Goal: Transaction & Acquisition: Download file/media

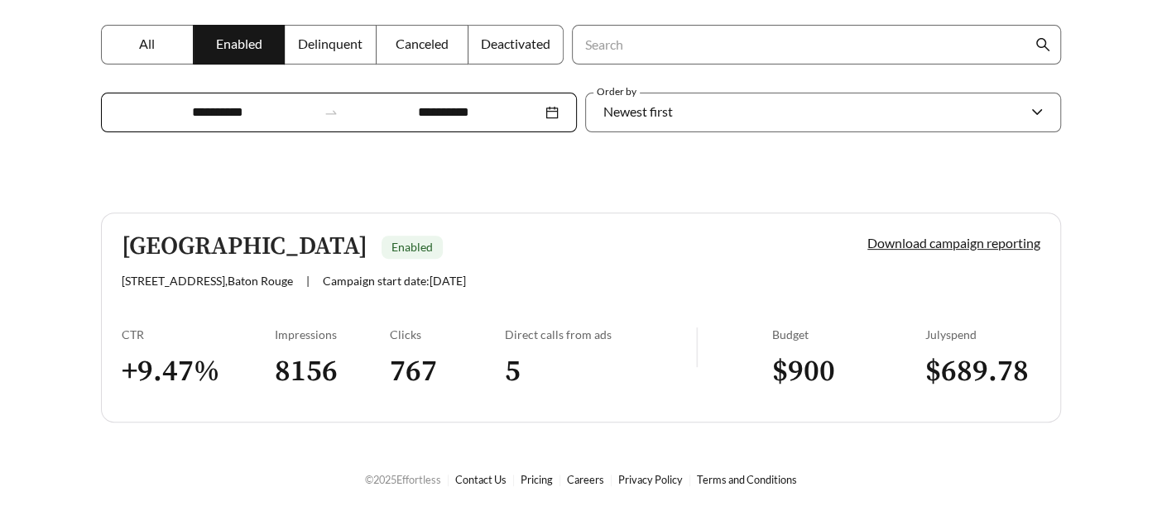
scroll to position [301, 0]
click at [1014, 242] on link "Download campaign reporting" at bounding box center [953, 242] width 173 height 16
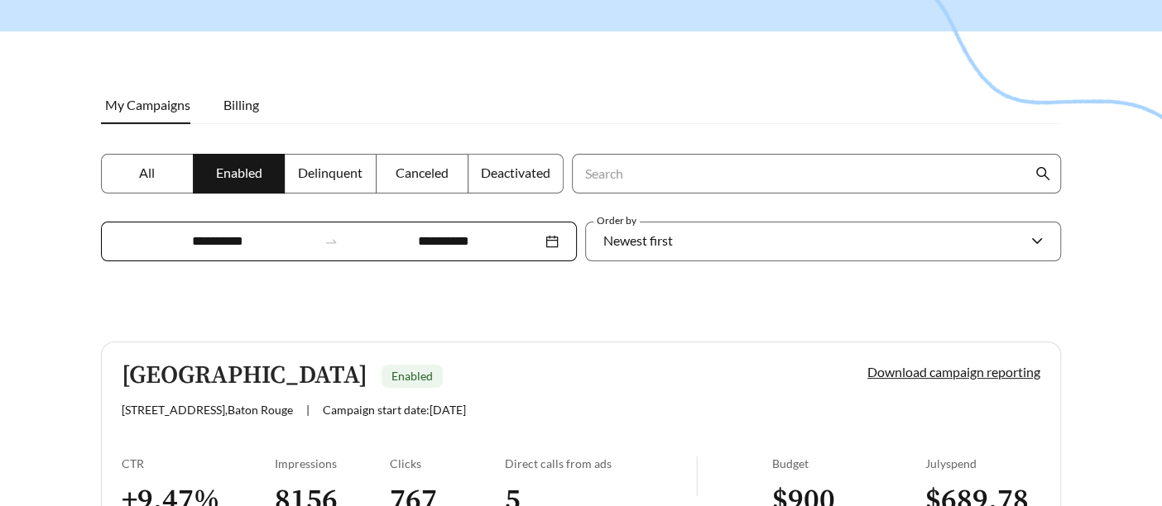
scroll to position [276, 0]
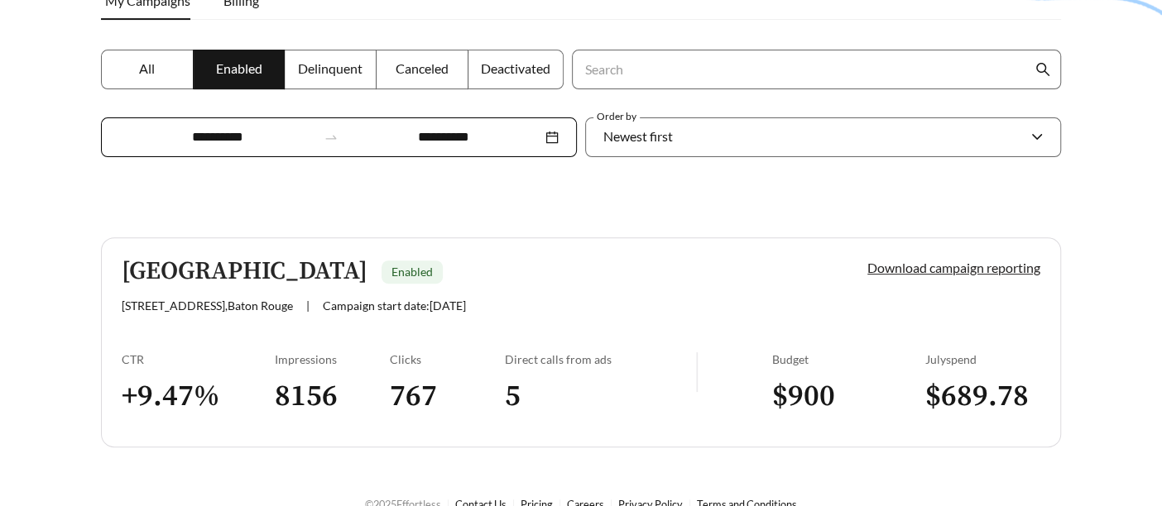
click at [938, 269] on link "Download campaign reporting" at bounding box center [953, 268] width 173 height 16
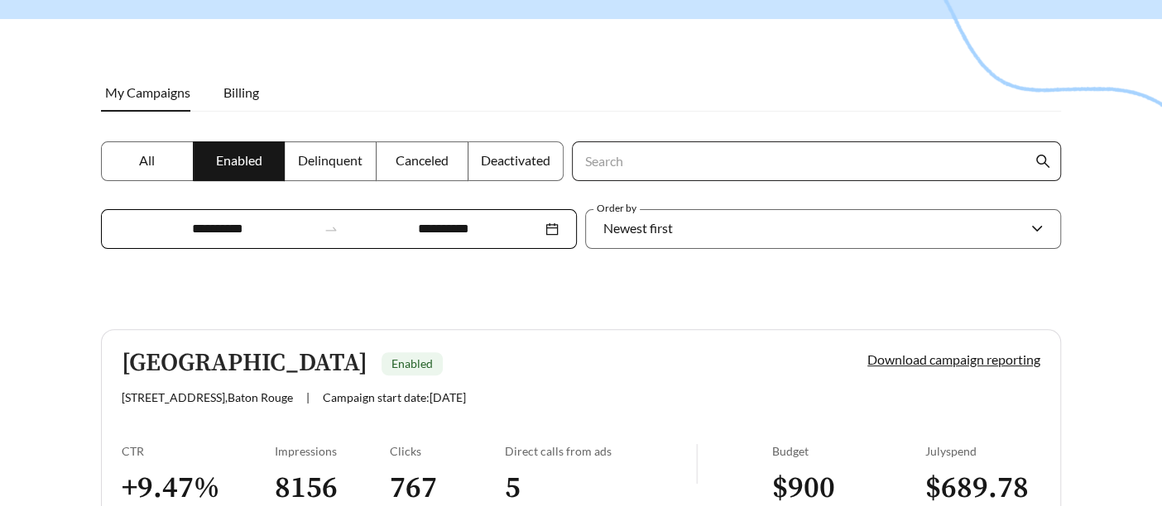
scroll to position [301, 0]
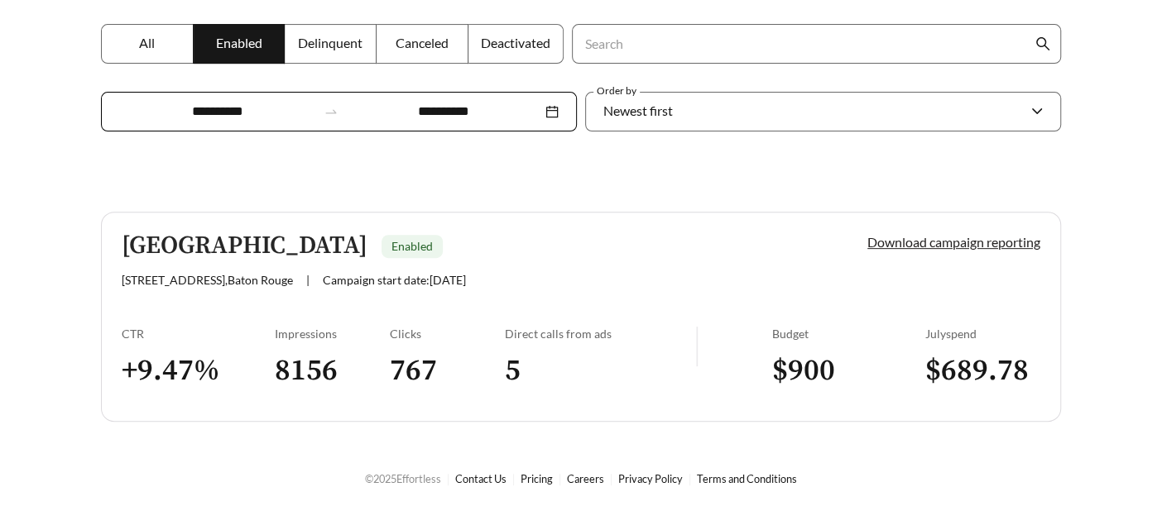
click at [886, 245] on link "Download campaign reporting" at bounding box center [953, 242] width 173 height 16
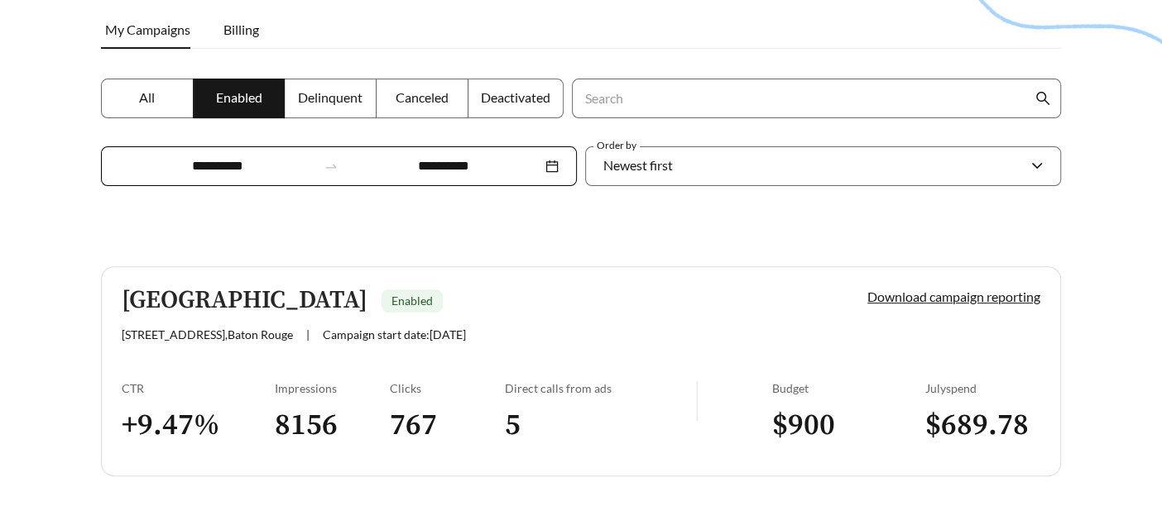
scroll to position [276, 0]
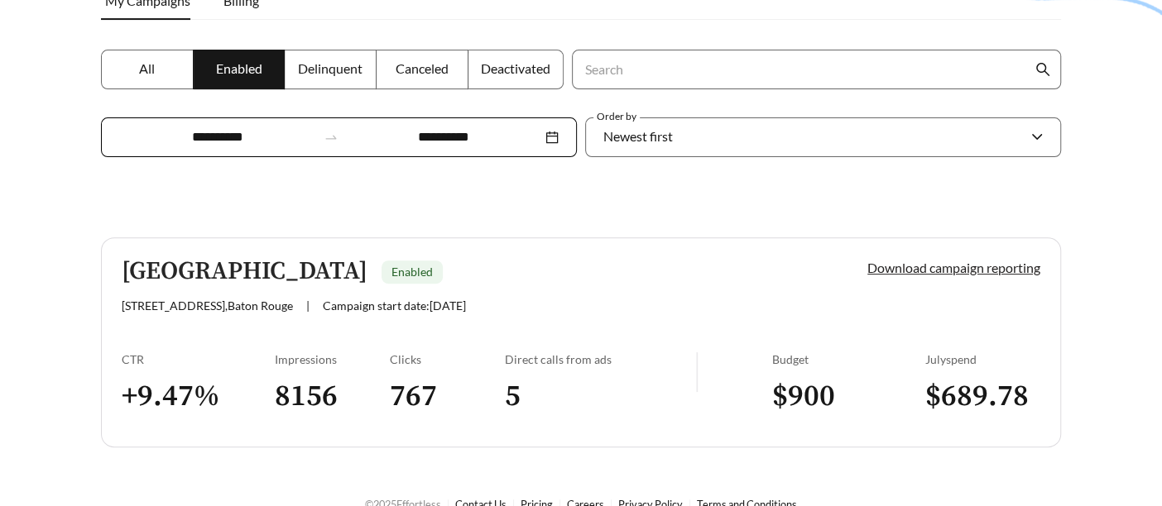
click at [973, 275] on div "Download campaign reporting" at bounding box center [926, 285] width 230 height 55
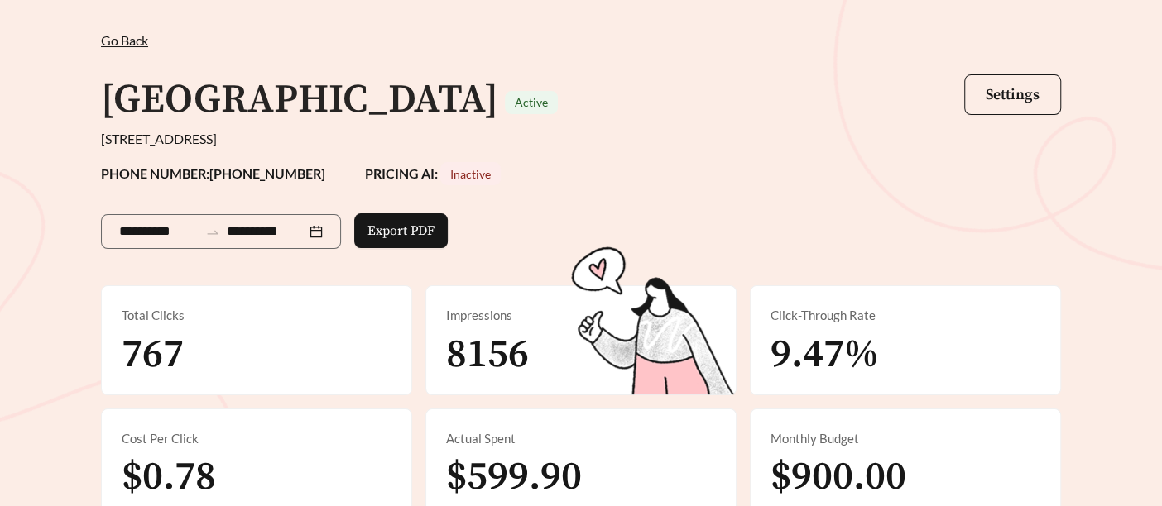
scroll to position [184, 0]
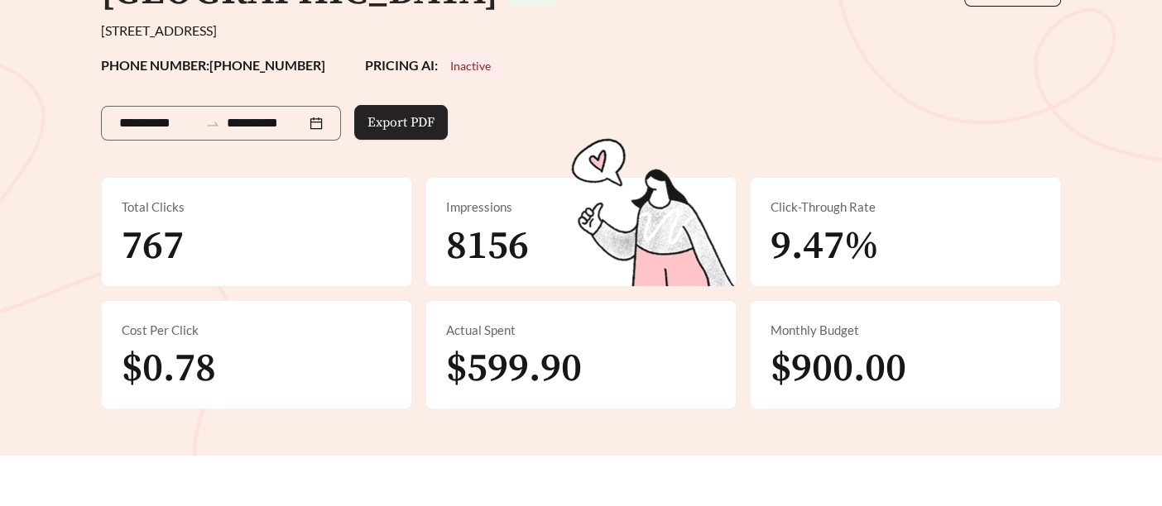
click at [424, 124] on span "Export PDF" at bounding box center [400, 123] width 67 height 20
